Goal: Book appointment/travel/reservation

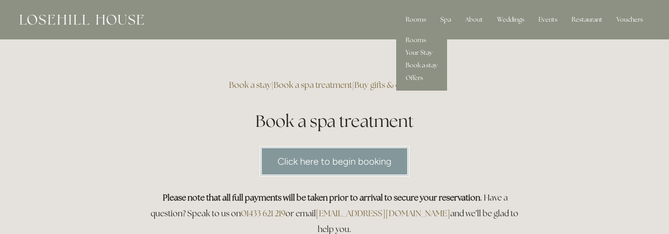
click at [428, 52] on link "Your Stay" at bounding box center [421, 52] width 51 height 13
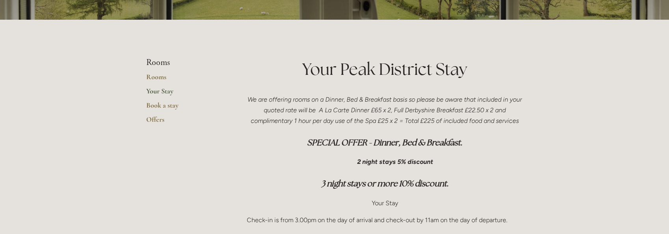
scroll to position [79, 0]
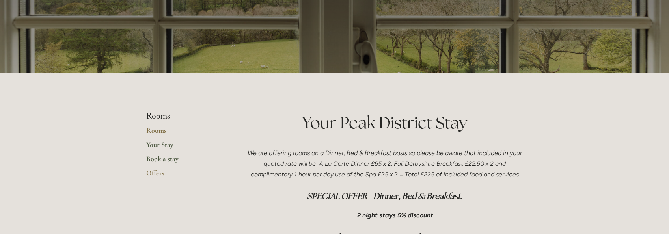
click at [206, 156] on link "Book a stay" at bounding box center [183, 161] width 75 height 14
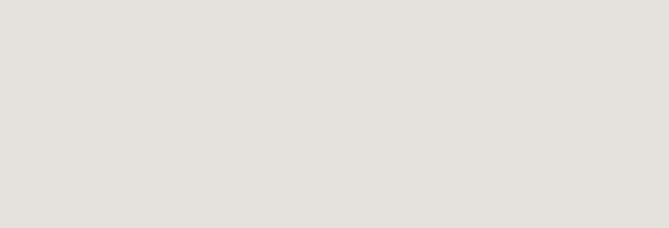
scroll to position [1501, 0]
